Goal: Information Seeking & Learning: Find specific fact

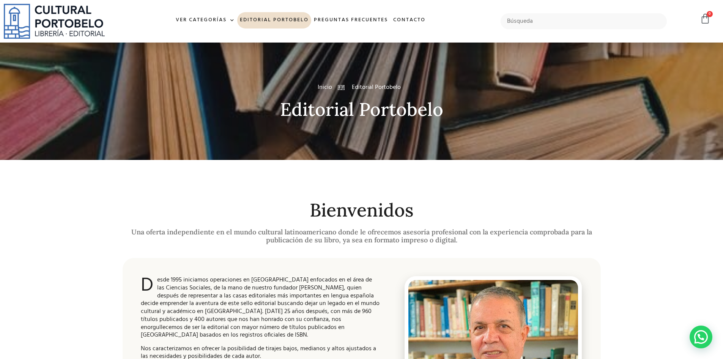
scroll to position [600, 0]
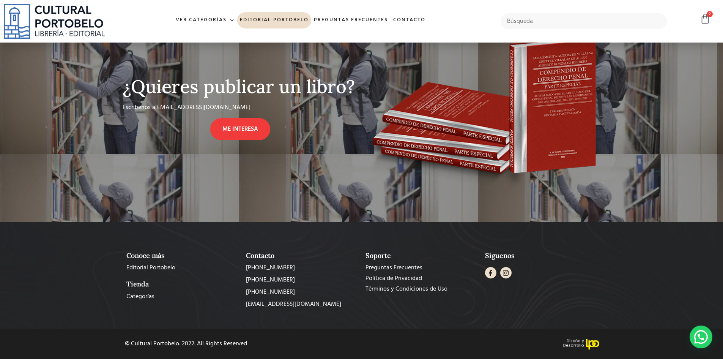
click at [76, 24] on img at bounding box center [54, 21] width 101 height 35
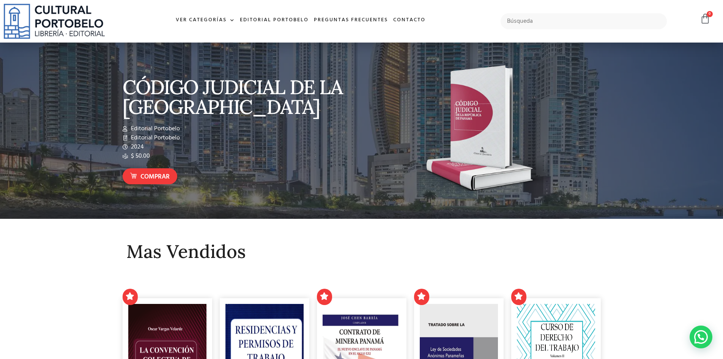
drag, startPoint x: 652, startPoint y: 200, endPoint x: 674, endPoint y: 91, distance: 111.1
click at [534, 24] on input "text" at bounding box center [584, 21] width 167 height 16
type input "diccionario"
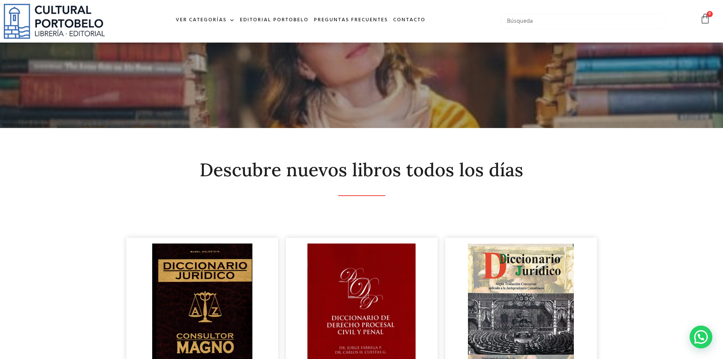
click at [534, 24] on input "text" at bounding box center [584, 21] width 167 height 16
type input "diccionario"
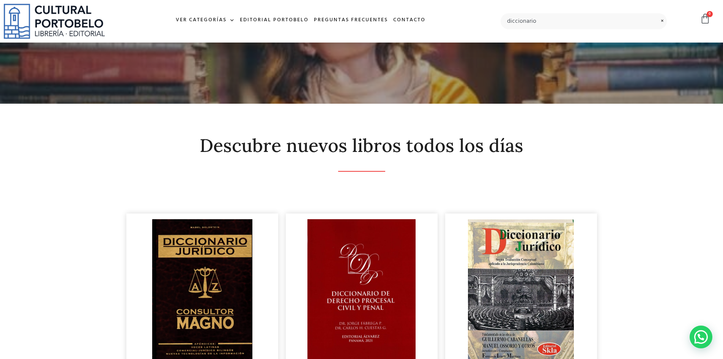
scroll to position [38, 0]
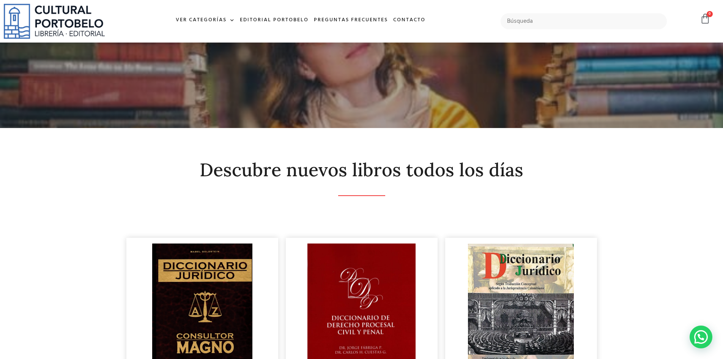
click at [80, 21] on img at bounding box center [54, 21] width 101 height 35
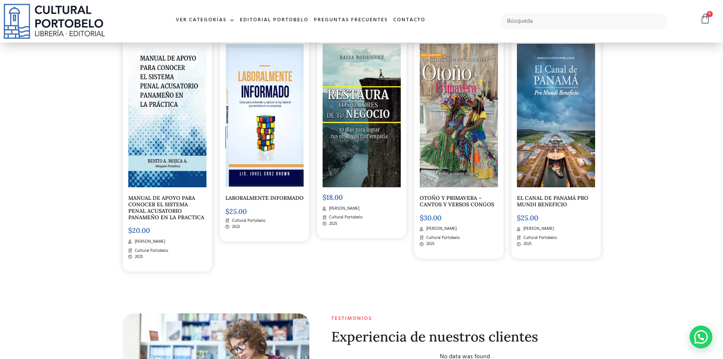
scroll to position [2732, 0]
